Goal: Task Accomplishment & Management: Manage account settings

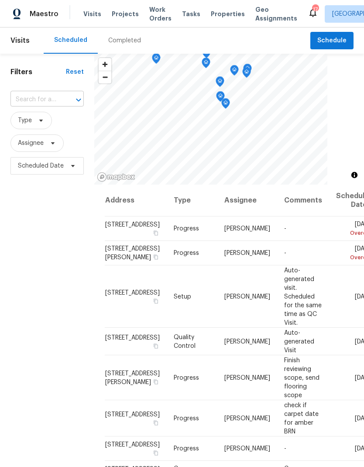
click at [58, 97] on input "text" at bounding box center [34, 100] width 49 height 14
type input "800 125"
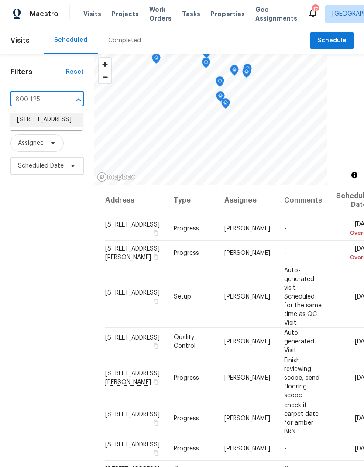
click at [51, 125] on li "[STREET_ADDRESS]" at bounding box center [46, 120] width 73 height 14
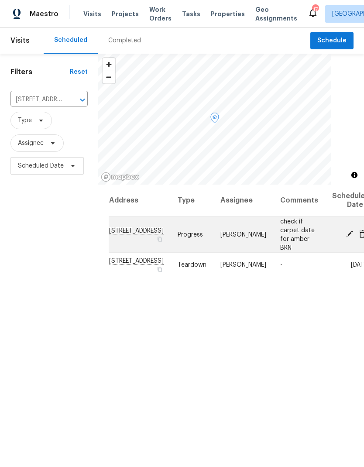
click at [346, 235] on icon at bounding box center [349, 233] width 7 height 7
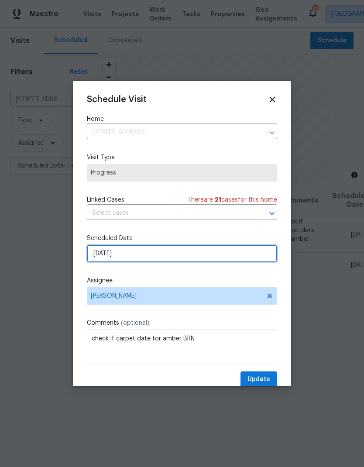
click at [171, 251] on input "[DATE]" at bounding box center [182, 253] width 190 height 17
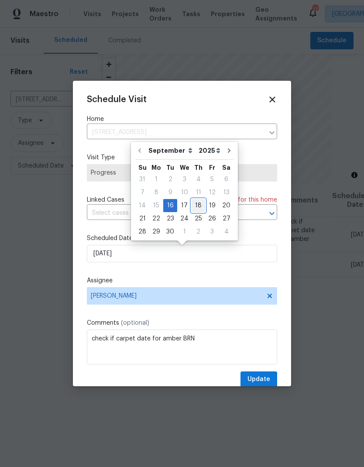
click at [198, 207] on div "18" at bounding box center [199, 205] width 14 height 12
type input "[DATE]"
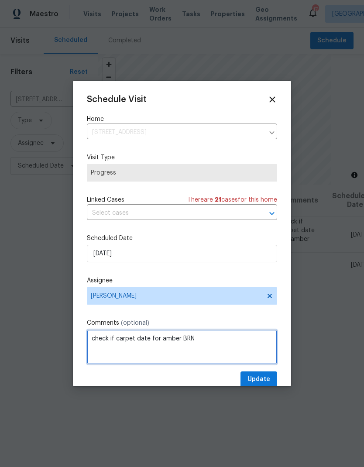
click at [149, 337] on textarea "check if carpet date for amber BRN" at bounding box center [182, 346] width 190 height 35
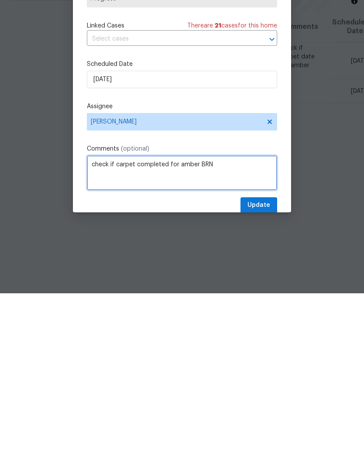
type textarea "check if carpet completed for amber BRN"
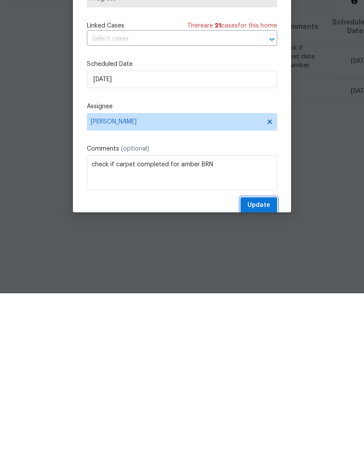
click at [263, 374] on span "Update" at bounding box center [258, 379] width 23 height 11
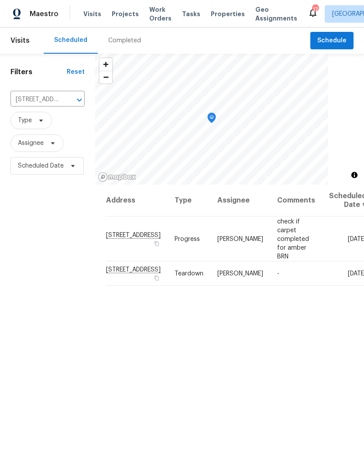
click at [128, 27] on div "Completed" at bounding box center [125, 40] width 54 height 26
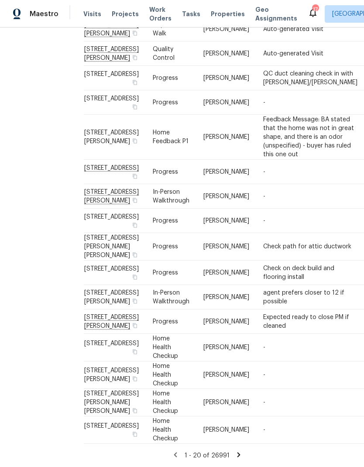
scroll to position [373, 23]
